Goal: Information Seeking & Learning: Learn about a topic

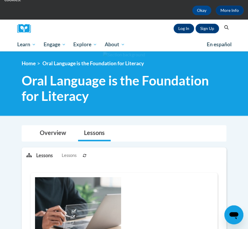
scroll to position [43, 0]
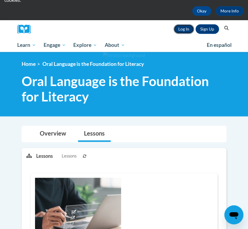
click at [186, 27] on link "Log In" at bounding box center [184, 29] width 21 height 10
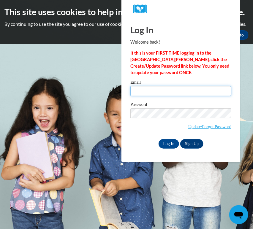
click at [193, 93] on input "Email" at bounding box center [180, 91] width 101 height 10
type input "nagomez@butler.edu"
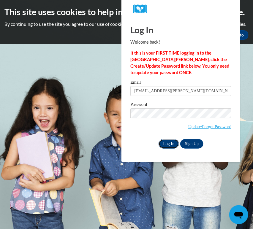
click at [171, 146] on input "Log In" at bounding box center [169, 144] width 21 height 10
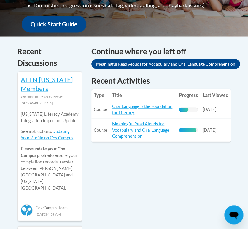
scroll to position [250, 0]
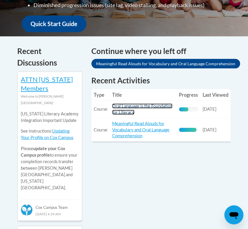
click at [140, 107] on link "Oral Language is the Foundation for Literacy" at bounding box center [142, 108] width 60 height 11
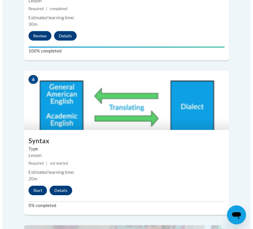
scroll to position [962, 0]
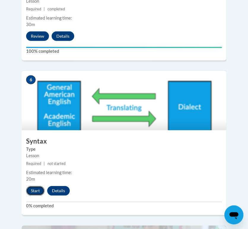
click at [37, 186] on button "Start" at bounding box center [35, 191] width 18 height 10
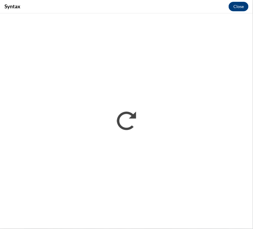
scroll to position [0, 0]
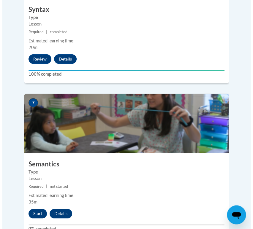
scroll to position [1094, 0]
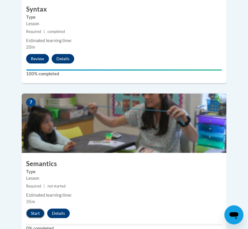
click at [33, 209] on button "Start" at bounding box center [35, 214] width 18 height 10
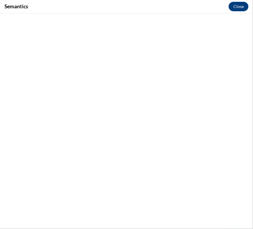
click at [243, 1] on div "Semantics Close" at bounding box center [126, 6] width 253 height 13
click at [243, 4] on button "Close" at bounding box center [239, 7] width 20 height 10
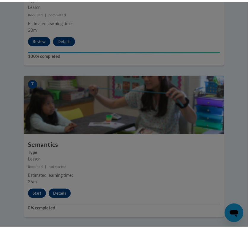
scroll to position [0, 0]
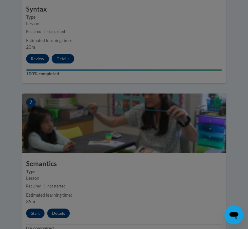
click at [110, 164] on div at bounding box center [124, 114] width 248 height 229
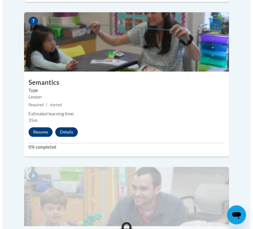
scroll to position [1174, 0]
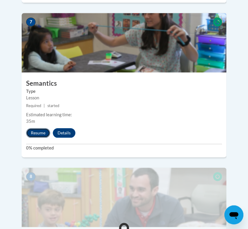
click at [40, 128] on button "Resume" at bounding box center [38, 133] width 24 height 10
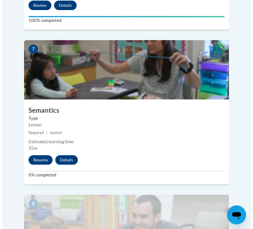
scroll to position [1155, 0]
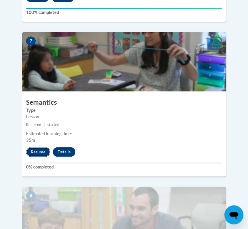
click at [41, 147] on button "Resume" at bounding box center [38, 152] width 24 height 10
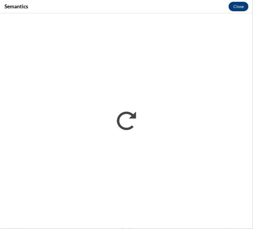
scroll to position [0, 0]
